Goal: Transaction & Acquisition: Purchase product/service

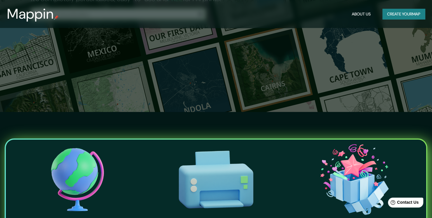
scroll to position [29, 0]
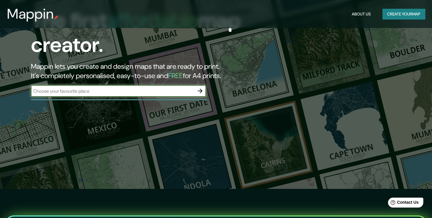
click at [96, 93] on input "text" at bounding box center [112, 91] width 163 height 7
type input "[GEOGRAPHIC_DATA]"
click at [201, 89] on icon "button" at bounding box center [199, 90] width 7 height 7
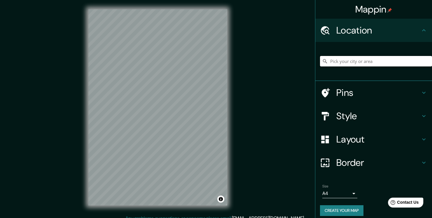
click at [347, 63] on input "Pick your city or area" at bounding box center [376, 61] width 112 height 10
paste input "Castel [PERSON_NAME]"
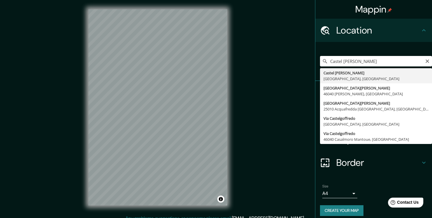
type input "Castel [PERSON_NAME], [GEOGRAPHIC_DATA], [GEOGRAPHIC_DATA]"
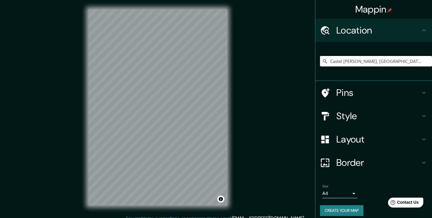
click at [414, 92] on h4 "Pins" at bounding box center [378, 93] width 84 height 12
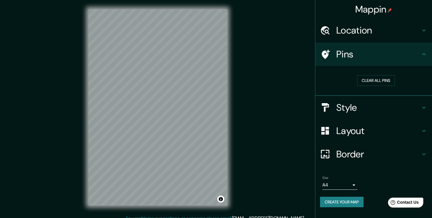
click at [324, 54] on icon at bounding box center [325, 54] width 8 height 9
click at [375, 78] on button "Clear all pins" at bounding box center [376, 80] width 38 height 11
click at [418, 52] on h4 "Pins" at bounding box center [378, 54] width 84 height 12
click at [398, 106] on h4 "Style" at bounding box center [378, 108] width 84 height 12
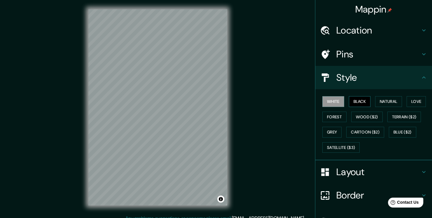
click at [348, 102] on button "Black" at bounding box center [359, 101] width 22 height 11
click at [336, 114] on button "Forest" at bounding box center [334, 117] width 24 height 11
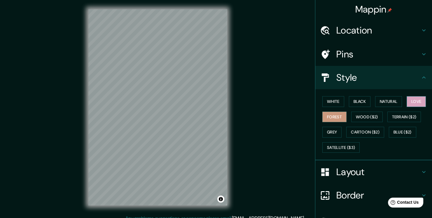
click at [411, 101] on button "Love" at bounding box center [415, 101] width 19 height 11
click at [382, 100] on button "Natural" at bounding box center [388, 101] width 27 height 11
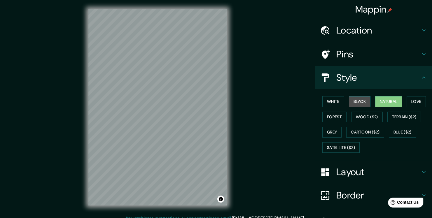
click at [352, 101] on button "Black" at bounding box center [359, 101] width 22 height 11
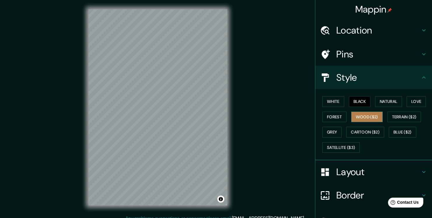
click at [357, 118] on button "Wood ($2)" at bounding box center [366, 117] width 31 height 11
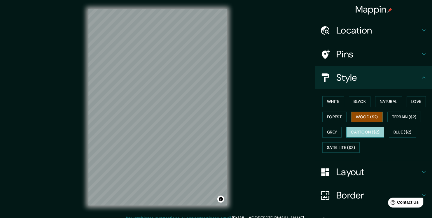
click at [356, 133] on button "Cartoon ($2)" at bounding box center [365, 132] width 38 height 11
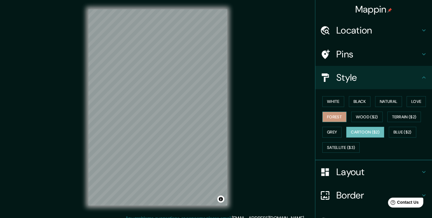
click at [333, 120] on button "Forest" at bounding box center [334, 117] width 24 height 11
click at [326, 130] on button "Grey" at bounding box center [331, 132] width 19 height 11
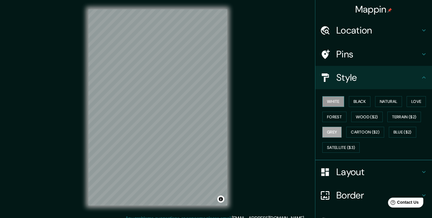
click at [330, 103] on button "White" at bounding box center [333, 101] width 22 height 11
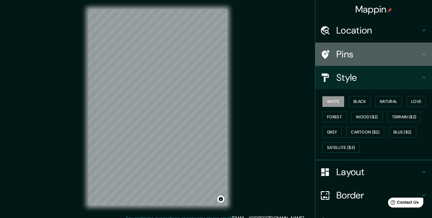
click at [394, 60] on div "Pins" at bounding box center [373, 54] width 117 height 23
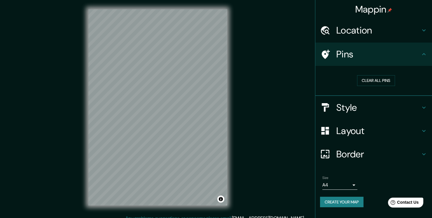
click at [348, 58] on h4 "Pins" at bounding box center [378, 54] width 84 height 12
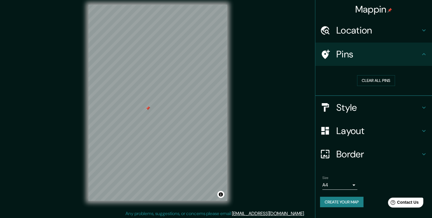
scroll to position [6, 0]
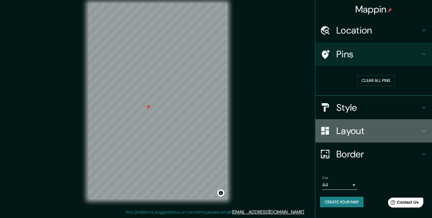
click at [375, 131] on h4 "Layout" at bounding box center [378, 131] width 84 height 12
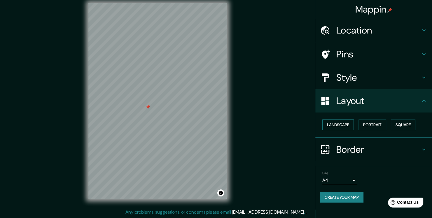
click at [343, 126] on button "Landscape" at bounding box center [337, 124] width 31 height 11
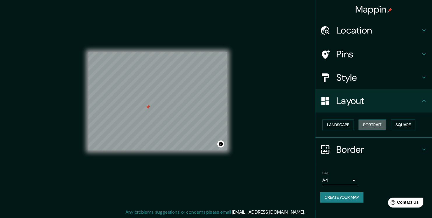
click at [372, 125] on button "Portrait" at bounding box center [372, 124] width 28 height 11
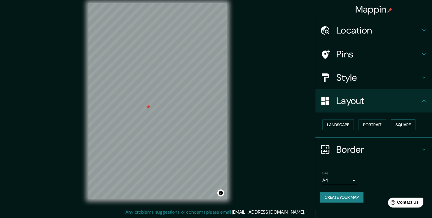
click at [398, 122] on button "Square" at bounding box center [402, 124] width 24 height 11
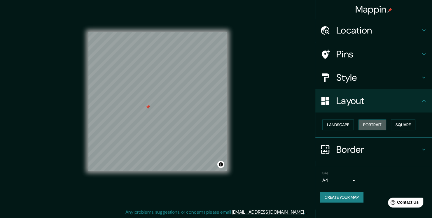
click at [367, 123] on button "Portrait" at bounding box center [372, 124] width 28 height 11
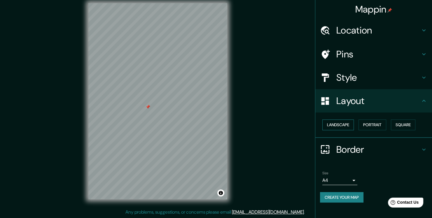
click at [348, 124] on button "Landscape" at bounding box center [337, 124] width 31 height 11
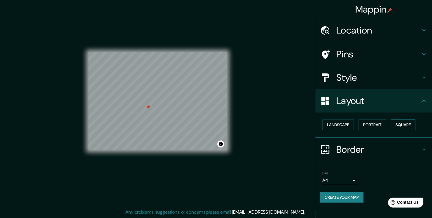
click at [397, 122] on button "Square" at bounding box center [402, 124] width 24 height 11
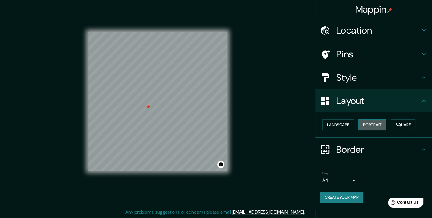
click at [373, 124] on button "Portrait" at bounding box center [372, 124] width 28 height 11
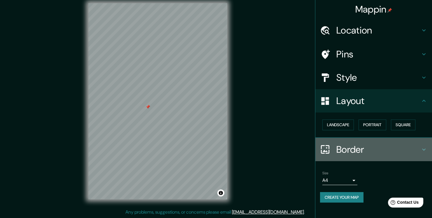
click at [430, 149] on div "Border" at bounding box center [373, 149] width 117 height 23
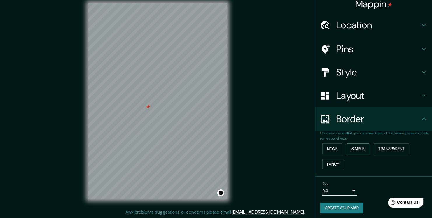
scroll to position [7, 0]
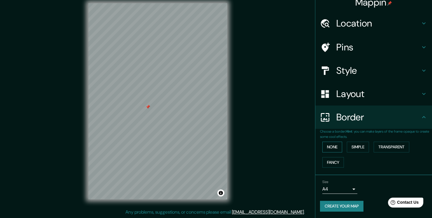
click at [337, 145] on button "None" at bounding box center [332, 147] width 20 height 11
click at [357, 145] on button "Simple" at bounding box center [357, 147] width 22 height 11
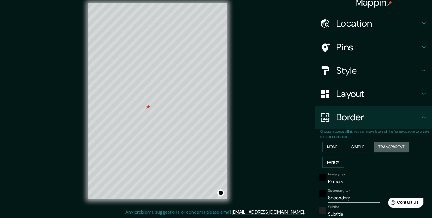
click at [383, 145] on button "Transparent" at bounding box center [391, 147] width 36 height 11
click at [326, 161] on button "Fancy" at bounding box center [333, 162] width 22 height 11
click at [331, 163] on button "Fancy" at bounding box center [333, 162] width 22 height 11
type input "190"
type input "38"
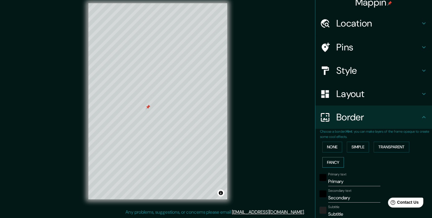
type input "38"
type input "19"
click at [396, 149] on button "Transparent" at bounding box center [391, 147] width 36 height 11
click at [351, 148] on button "Simple" at bounding box center [357, 147] width 22 height 11
click at [334, 159] on button "Fancy" at bounding box center [333, 162] width 22 height 11
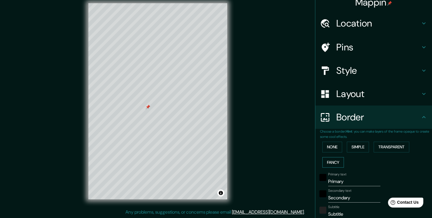
click at [330, 157] on button "Fancy" at bounding box center [333, 162] width 22 height 11
type input "190"
type input "38"
type input "19"
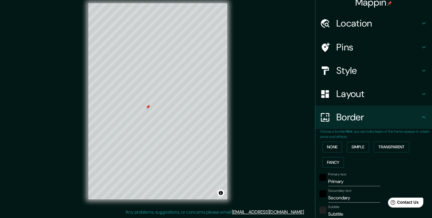
scroll to position [36, 0]
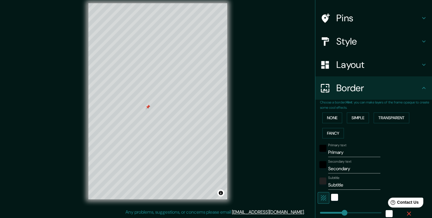
click at [346, 152] on input "Primary" at bounding box center [354, 152] width 52 height 9
type input "C"
type input "190"
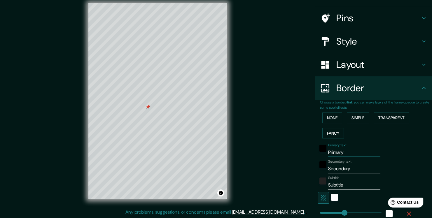
type input "38"
type input "19"
type input "Ca"
type input "190"
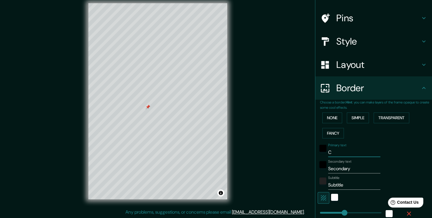
type input "38"
type input "19"
type input "Cas"
type input "190"
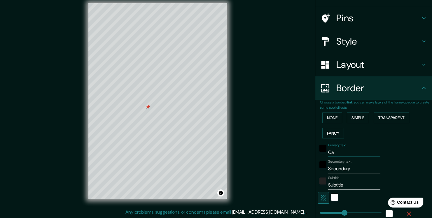
type input "38"
type input "19"
type input "Cast"
type input "190"
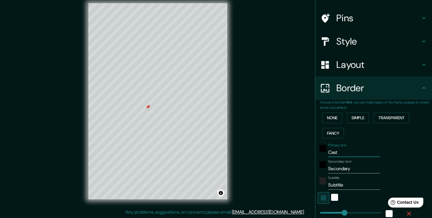
type input "38"
type input "19"
type input "Caste"
type input "190"
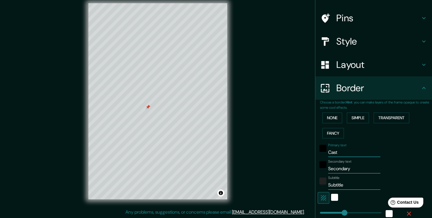
type input "38"
type input "19"
type input "Castel"
type input "190"
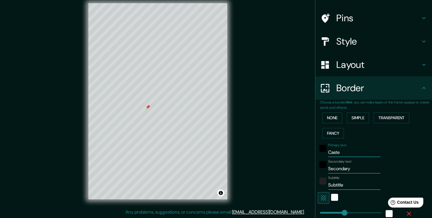
type input "38"
type input "19"
type input "Castel"
type input "190"
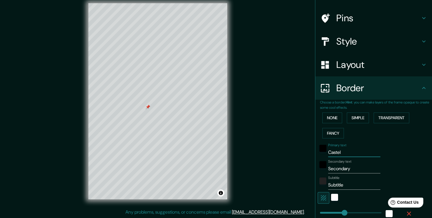
type input "38"
type input "19"
paste input "Goffre"
type input "Castel Goffre"
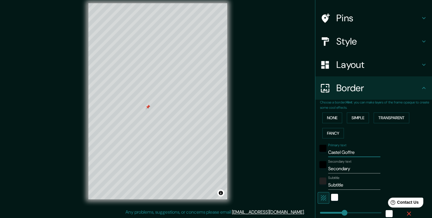
type input "190"
type input "38"
type input "19"
type input "Castel Goffre"
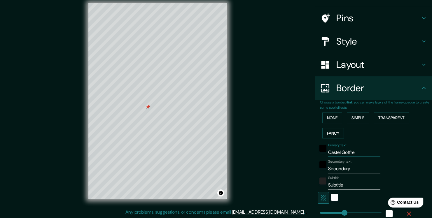
click at [353, 152] on input "Castel Goffre" at bounding box center [354, 152] width 52 height 9
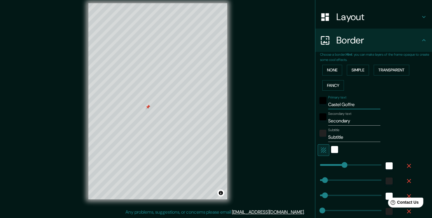
scroll to position [94, 0]
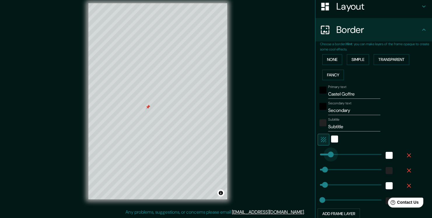
type input "80"
drag, startPoint x: 340, startPoint y: 155, endPoint x: 326, endPoint y: 156, distance: 14.3
type input "38"
type input "19"
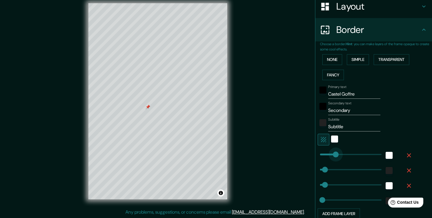
type input "126"
drag, startPoint x: 325, startPoint y: 155, endPoint x: 332, endPoint y: 155, distance: 6.1
type input "38"
type input "19"
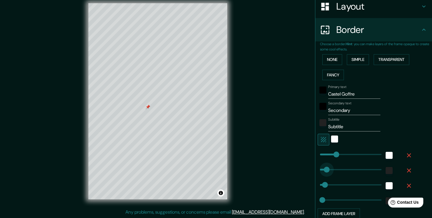
type input "99"
drag, startPoint x: 322, startPoint y: 166, endPoint x: 328, endPoint y: 167, distance: 5.9
type input "38"
type input "19"
type input "33"
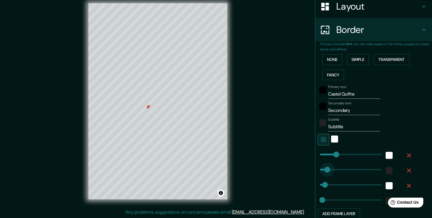
drag, startPoint x: 327, startPoint y: 166, endPoint x: 320, endPoint y: 167, distance: 7.6
type input "38"
type input "19"
type input "56"
type input "38"
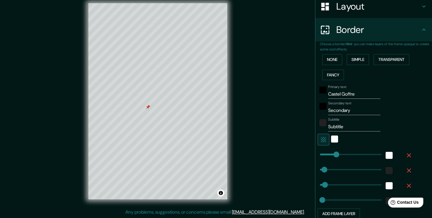
type input "19"
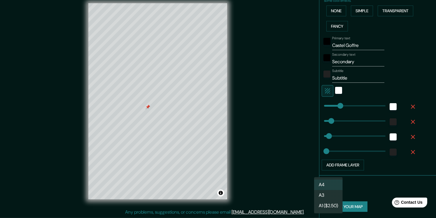
click at [324, 188] on body "Mappin Location [GEOGRAPHIC_DATA][PERSON_NAME], [GEOGRAPHIC_DATA], [GEOGRAPHIC_…" at bounding box center [218, 103] width 436 height 218
click at [326, 184] on li "A4" at bounding box center [328, 184] width 29 height 10
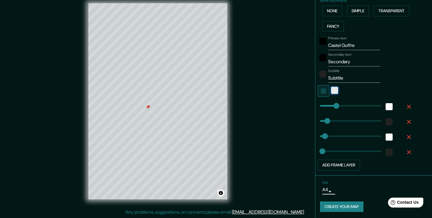
click at [331, 91] on div "white" at bounding box center [334, 90] width 7 height 7
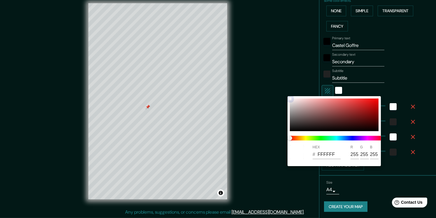
click at [355, 106] on div at bounding box center [334, 114] width 89 height 33
type input "38"
type input "19"
type input "C03232"
type input "192"
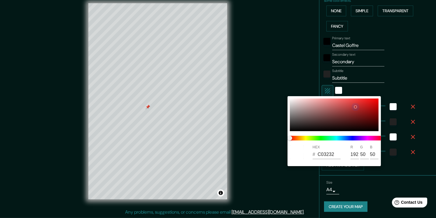
type input "50"
type input "38"
type input "19"
type input "281717"
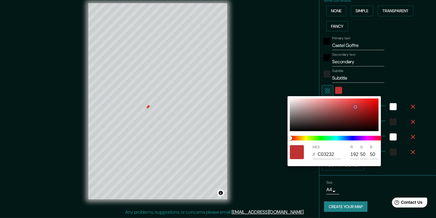
type input "40"
type input "23"
type input "38"
type input "19"
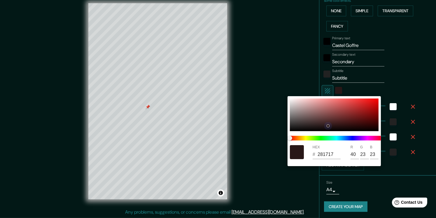
type input "161010"
type input "22"
type input "16"
type input "38"
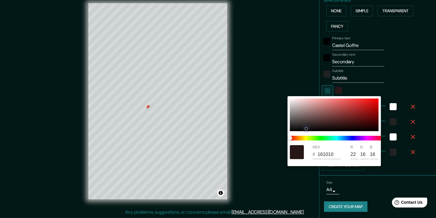
type input "19"
type input "110E0E"
type input "17"
type input "14"
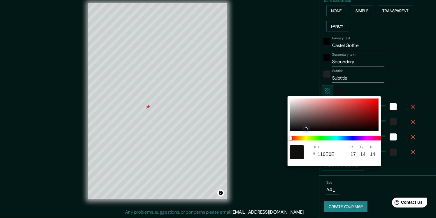
type input "38"
type input "19"
type input "6D6868"
type input "109"
type input "104"
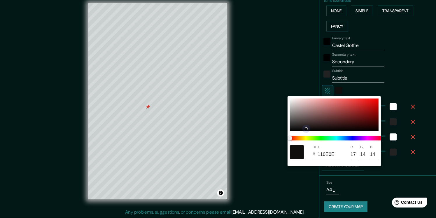
type input "104"
type input "38"
type input "19"
type input "A4A2A2"
type input "164"
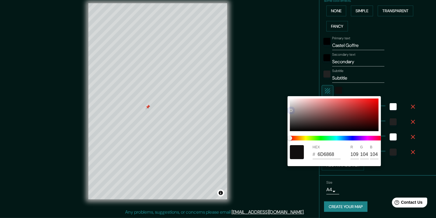
type input "162"
type input "38"
type input "19"
type input "D0CDCD"
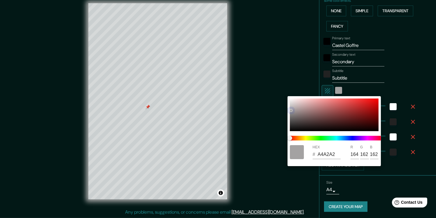
type input "208"
type input "205"
type input "38"
type input "19"
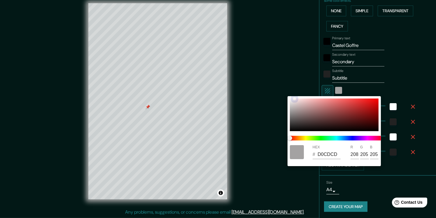
type input "FFF1F1"
type input "255"
type input "241"
type input "38"
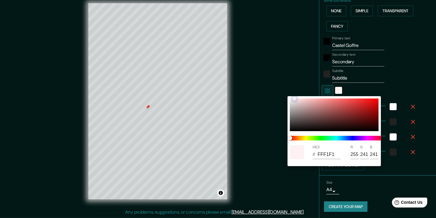
type input "19"
type input "D95D5D"
type input "217"
type input "93"
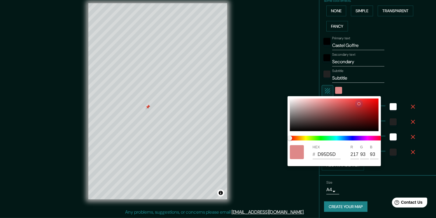
type input "38"
type input "19"
type input "D92F2F"
type input "217"
type input "47"
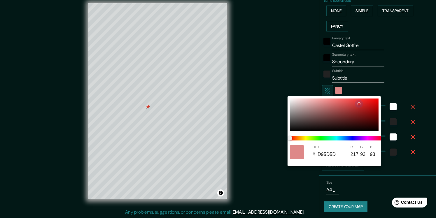
type input "47"
type input "38"
type input "19"
type input "D22828"
type input "210"
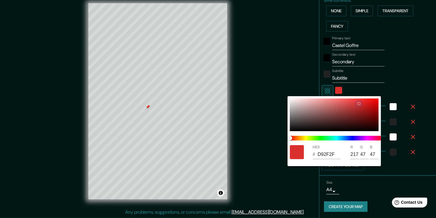
type input "40"
type input "38"
type input "19"
type input "B72323"
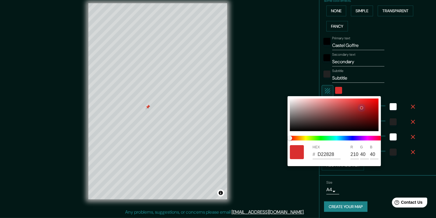
type input "183"
type input "35"
type input "38"
type input "19"
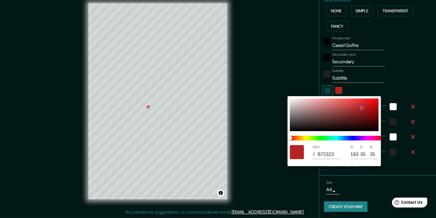
type input "801B1B"
type input "128"
type input "27"
type input "38"
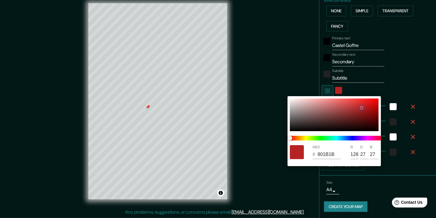
type input "19"
type input "641616"
type input "100"
type input "22"
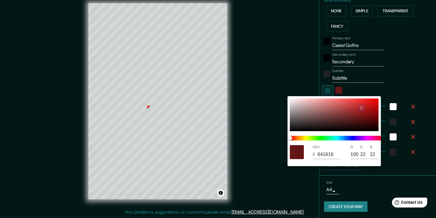
type input "38"
type input "19"
type input "521313"
type input "82"
type input "19"
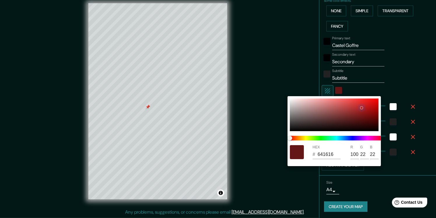
type input "19"
type input "38"
type input "19"
type input "421414"
type input "66"
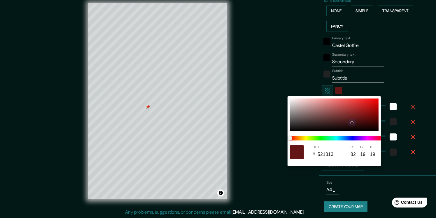
type input "20"
type input "38"
type input "19"
type input "461A1A"
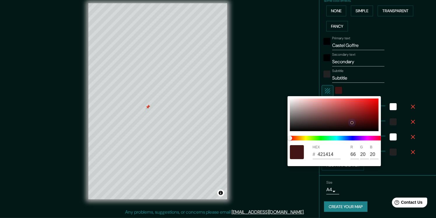
type input "70"
type input "26"
type input "38"
type input "19"
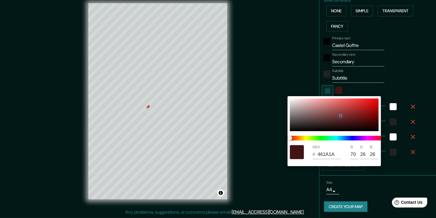
type input "7B3535"
type input "123"
type input "53"
type input "38"
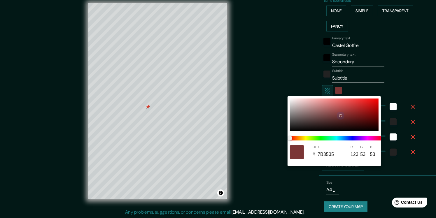
type input "19"
type input "973B3B"
type input "151"
type input "59"
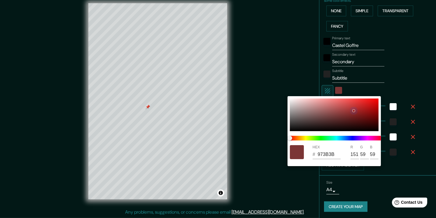
type input "38"
type input "19"
type input "A02D2D"
type input "160"
type input "45"
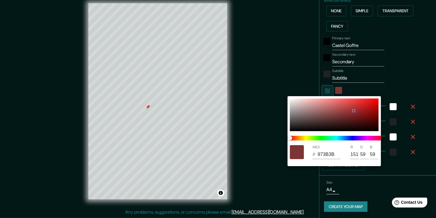
type input "45"
type input "38"
type input "19"
type input "A42727"
type input "164"
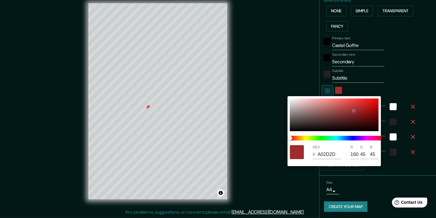
type input "39"
type input "38"
type input "19"
type input "AB2323"
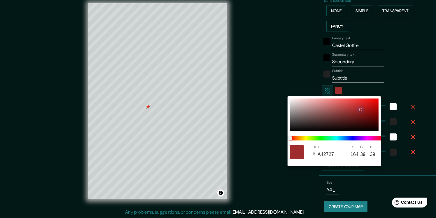
type input "171"
type input "35"
drag, startPoint x: 357, startPoint y: 113, endPoint x: 291, endPoint y: 102, distance: 67.4
click at [291, 102] on div at bounding box center [334, 114] width 89 height 33
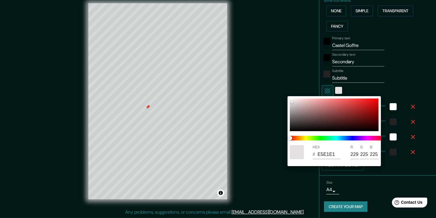
click at [327, 153] on input "E5E1E1" at bounding box center [328, 154] width 23 height 9
paste input "4097F"
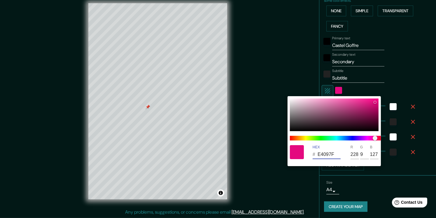
click at [335, 90] on div at bounding box center [218, 109] width 436 height 218
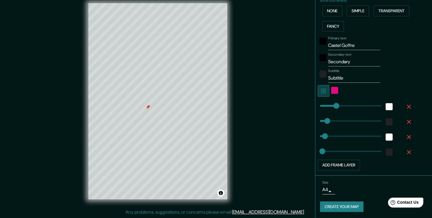
click at [321, 89] on icon "button" at bounding box center [323, 90] width 5 height 5
click at [327, 90] on div at bounding box center [365, 91] width 96 height 12
click at [320, 90] on icon "button" at bounding box center [323, 90] width 7 height 7
click at [321, 89] on icon "button" at bounding box center [323, 90] width 7 height 7
click at [321, 89] on icon "button" at bounding box center [323, 90] width 5 height 5
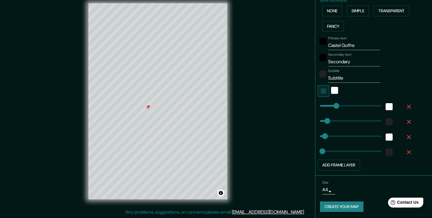
scroll to position [85, 0]
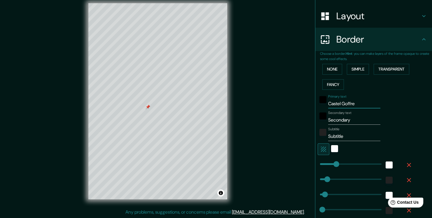
click at [352, 103] on input "Castel Goffre" at bounding box center [354, 103] width 52 height 9
click at [352, 116] on input "Secondary" at bounding box center [354, 119] width 52 height 9
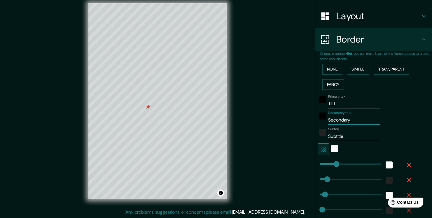
click at [352, 116] on input "Secondary" at bounding box center [354, 119] width 52 height 9
paste input "e4097f"
click at [343, 119] on input "e4097f" at bounding box center [354, 119] width 52 height 9
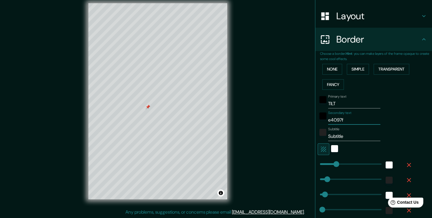
paste input "Castel [PERSON_NAME]"
drag, startPoint x: 343, startPoint y: 136, endPoint x: 311, endPoint y: 138, distance: 32.4
click at [315, 138] on div "Choose a border. Hint : you can make layers of the frame opaque to create some …" at bounding box center [373, 142] width 117 height 183
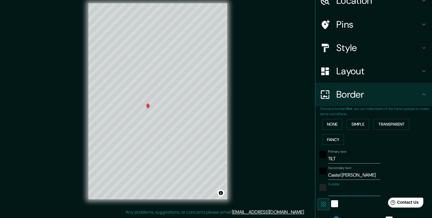
scroll to position [0, 0]
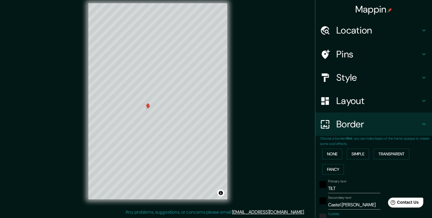
click at [401, 53] on h4 "Pins" at bounding box center [378, 54] width 84 height 12
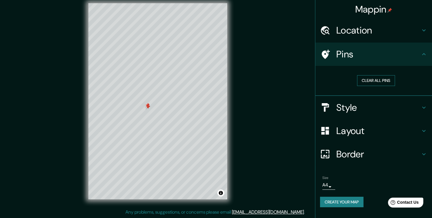
click at [374, 82] on button "Clear all pins" at bounding box center [376, 80] width 38 height 11
click at [417, 28] on h4 "Location" at bounding box center [378, 30] width 84 height 12
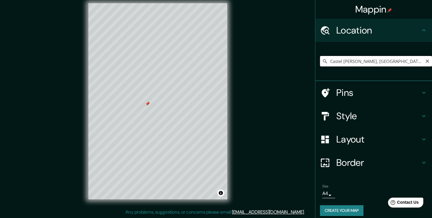
click at [387, 61] on input "Castel [PERSON_NAME], [GEOGRAPHIC_DATA], [GEOGRAPHIC_DATA]" at bounding box center [376, 61] width 112 height 10
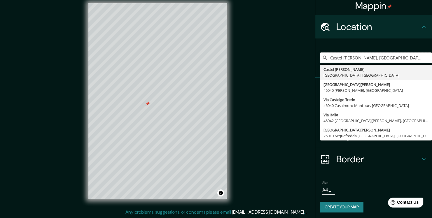
scroll to position [5, 0]
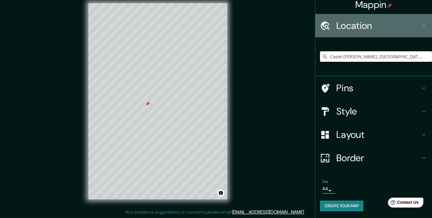
click at [420, 24] on icon at bounding box center [423, 25] width 7 height 7
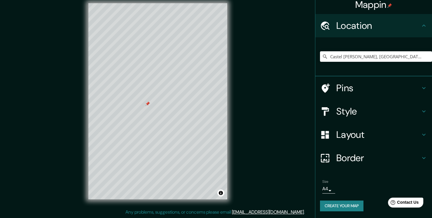
click at [336, 204] on button "Create your map" at bounding box center [341, 205] width 43 height 11
click at [363, 134] on h4 "Layout" at bounding box center [378, 135] width 84 height 12
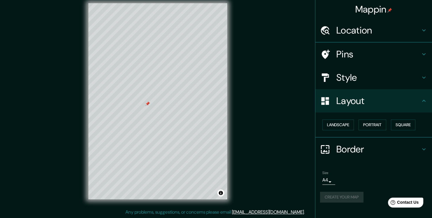
scroll to position [0, 0]
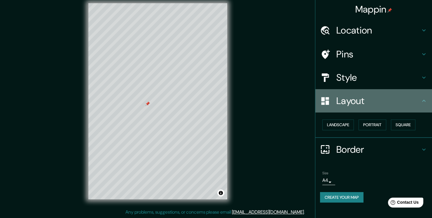
click at [369, 99] on h4 "Layout" at bounding box center [378, 101] width 84 height 12
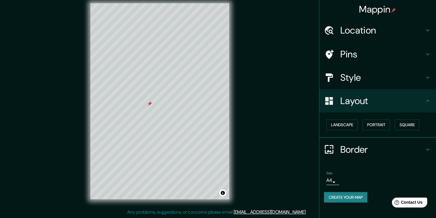
click at [328, 179] on body "Mappin Location [GEOGRAPHIC_DATA][PERSON_NAME], [GEOGRAPHIC_DATA], [GEOGRAPHIC_…" at bounding box center [218, 103] width 436 height 218
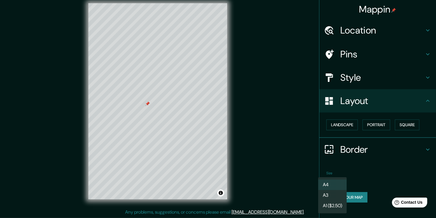
click at [328, 184] on li "A4" at bounding box center [332, 184] width 29 height 10
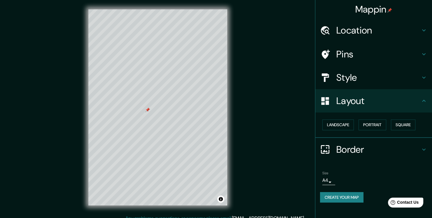
drag, startPoint x: 240, startPoint y: 94, endPoint x: 378, endPoint y: 147, distance: 148.6
click at [378, 147] on h4 "Border" at bounding box center [378, 150] width 84 height 12
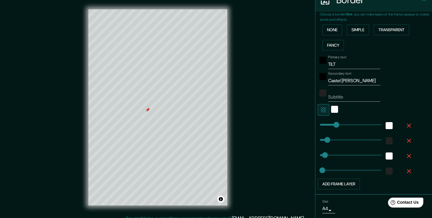
scroll to position [114, 0]
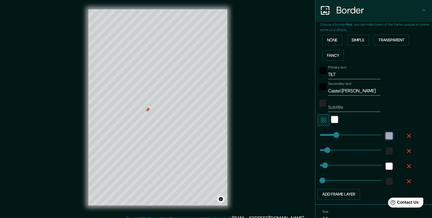
click at [385, 133] on div "white" at bounding box center [388, 135] width 7 height 7
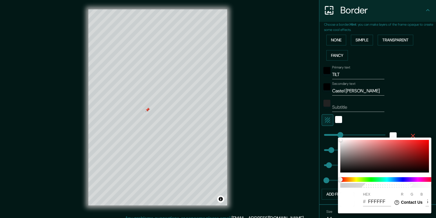
click at [374, 197] on input "FFFFFF" at bounding box center [379, 201] width 23 height 9
paste input "E4097"
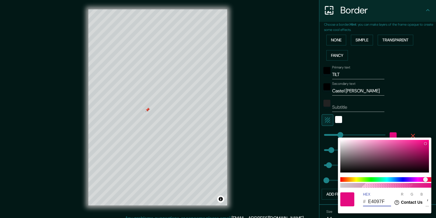
click at [281, 123] on div at bounding box center [218, 109] width 436 height 218
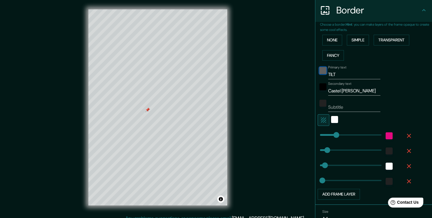
click at [319, 69] on div "black" at bounding box center [322, 70] width 7 height 7
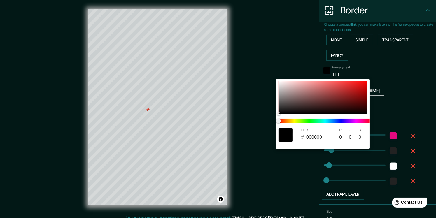
click at [320, 135] on input "000000" at bounding box center [317, 137] width 23 height 9
paste input "E4097F"
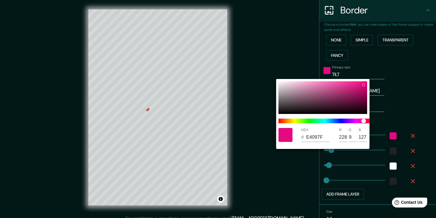
click at [266, 61] on div at bounding box center [218, 109] width 436 height 218
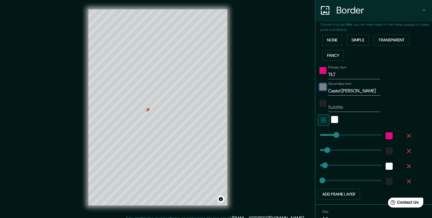
click at [319, 87] on div "black" at bounding box center [322, 86] width 7 height 7
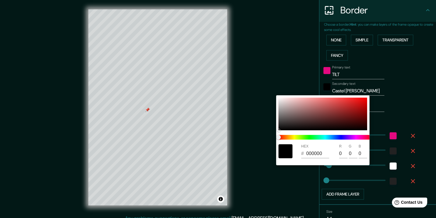
click at [318, 150] on input "000000" at bounding box center [317, 153] width 23 height 9
paste input "E4097F"
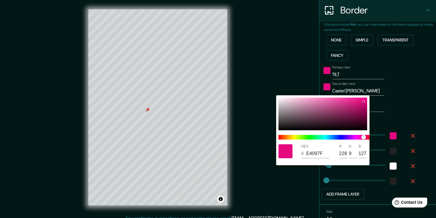
click at [291, 64] on div at bounding box center [218, 109] width 436 height 218
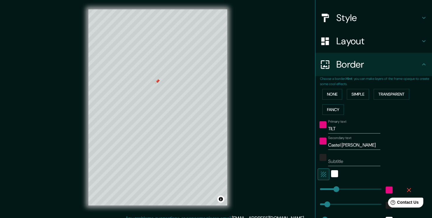
scroll to position [0, 0]
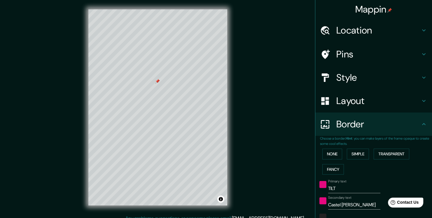
click at [355, 27] on h4 "Location" at bounding box center [378, 30] width 84 height 12
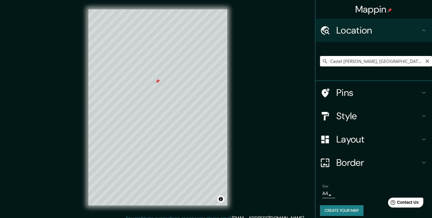
click at [392, 63] on input "Castel [PERSON_NAME], [GEOGRAPHIC_DATA], [GEOGRAPHIC_DATA]" at bounding box center [376, 61] width 112 height 10
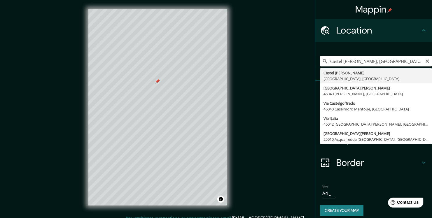
click at [392, 63] on input "Castel [PERSON_NAME], [GEOGRAPHIC_DATA], [GEOGRAPHIC_DATA]" at bounding box center [376, 61] width 112 height 10
paste input "aloldo"
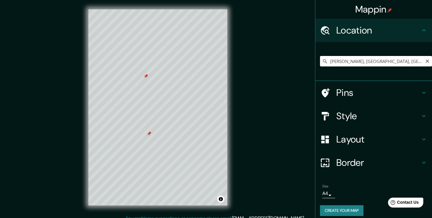
click at [380, 62] on input "[PERSON_NAME], [GEOGRAPHIC_DATA], [GEOGRAPHIC_DATA]" at bounding box center [376, 61] width 112 height 10
paste input "Gazoldo"
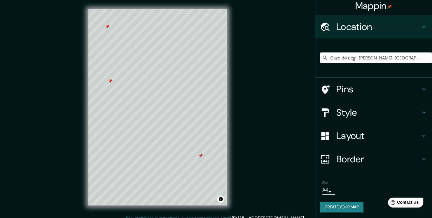
scroll to position [5, 0]
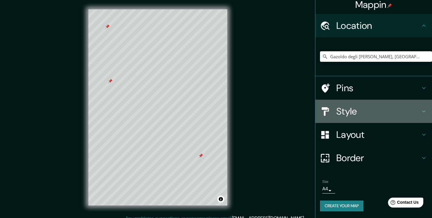
click at [402, 111] on h4 "Style" at bounding box center [378, 111] width 84 height 12
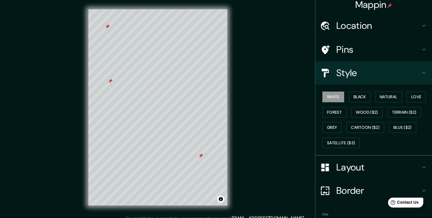
click at [396, 73] on h4 "Style" at bounding box center [378, 73] width 84 height 12
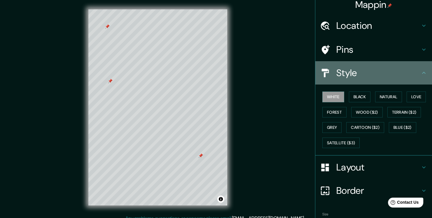
click at [420, 73] on icon at bounding box center [423, 72] width 7 height 7
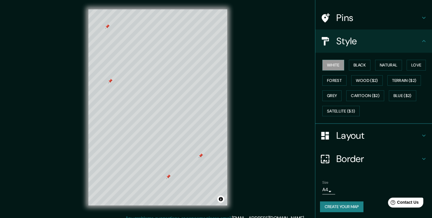
scroll to position [0, 0]
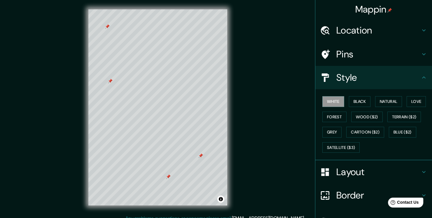
click at [391, 53] on h4 "Pins" at bounding box center [378, 54] width 84 height 12
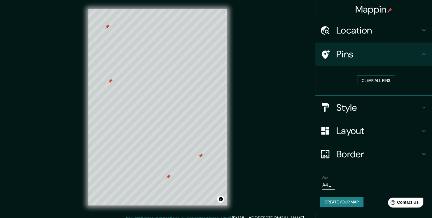
click at [376, 80] on button "Clear all pins" at bounding box center [376, 80] width 38 height 11
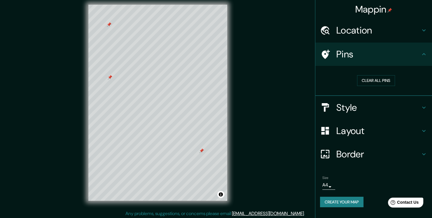
scroll to position [6, 0]
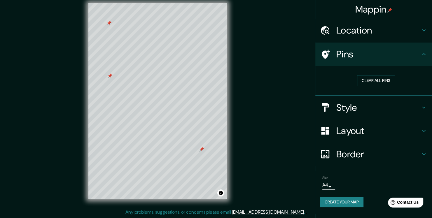
click at [374, 131] on h4 "Layout" at bounding box center [378, 131] width 84 height 12
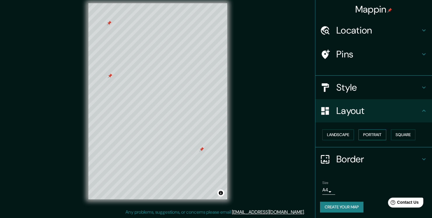
scroll to position [0, 0]
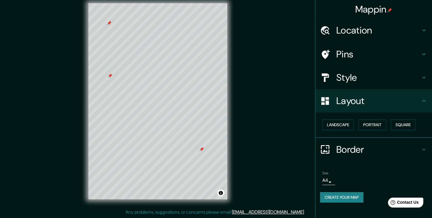
click at [367, 145] on h4 "Border" at bounding box center [378, 150] width 84 height 12
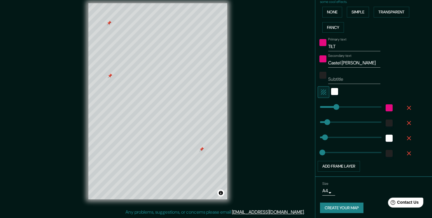
scroll to position [143, 0]
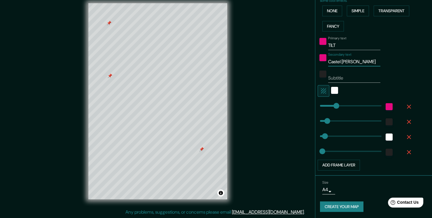
drag, startPoint x: 360, startPoint y: 61, endPoint x: 322, endPoint y: 62, distance: 38.8
click at [323, 62] on div "Secondary text [GEOGRAPHIC_DATA][PERSON_NAME]" at bounding box center [365, 59] width 96 height 14
click at [347, 45] on input "TILT" at bounding box center [354, 45] width 52 height 9
click at [347, 61] on input "Secondary text" at bounding box center [354, 61] width 52 height 9
paste input "territorio"
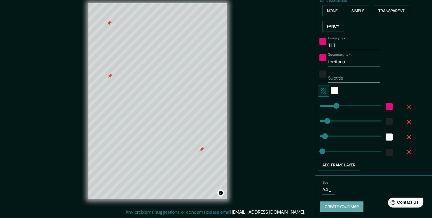
click at [338, 203] on button "Create your map" at bounding box center [341, 206] width 43 height 11
